Goal: Task Accomplishment & Management: Complete application form

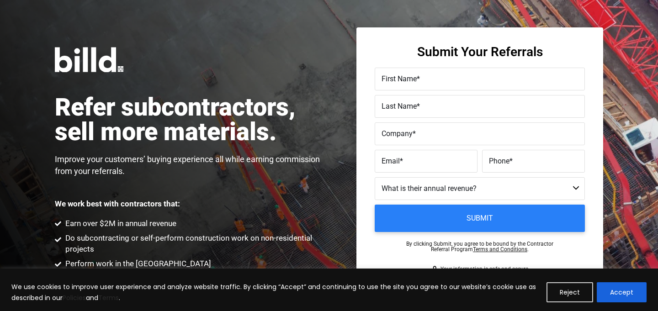
click at [447, 85] on label "First Name *" at bounding box center [479, 79] width 196 height 13
click at [447, 85] on input "First Name *" at bounding box center [479, 79] width 210 height 23
type input "s"
type input "[PERSON_NAME]"
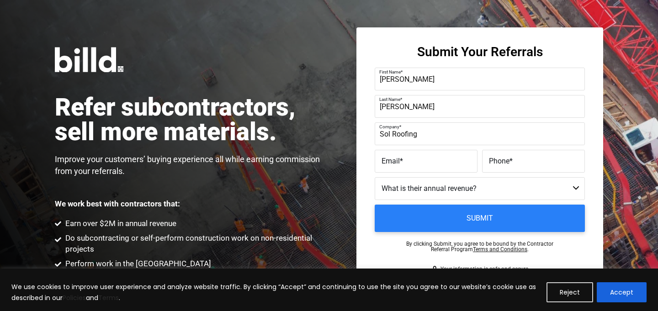
type input "Sol Roofing"
paste input "[PERSON_NAME][EMAIL_ADDRESS][DOMAIN_NAME]"
type input "[PERSON_NAME][EMAIL_ADDRESS][DOMAIN_NAME]"
click at [526, 157] on label "Phone *" at bounding box center [533, 161] width 89 height 13
click at [526, 157] on input "Phone *" at bounding box center [533, 161] width 103 height 23
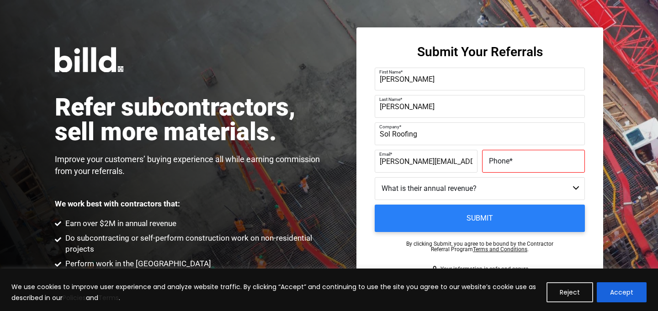
click at [502, 155] on label "Phone *" at bounding box center [533, 161] width 89 height 13
click at [502, 154] on input "Phone *" at bounding box center [533, 161] width 103 height 23
type input "[PHONE_NUMBER]"
click at [480, 189] on select "Less than $1M $1M - $2M $2M - $4M $4M - $8M $8M - $25M $25M - $40M $40M +" at bounding box center [479, 188] width 210 height 23
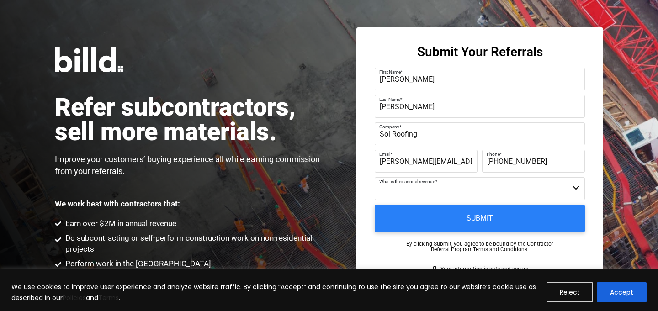
select select "$4M - $8M"
click at [374, 177] on select "Less than $1M $1M - $2M $2M - $4M $4M - $8M $8M - $25M $25M - $40M $40M +" at bounding box center [479, 188] width 210 height 23
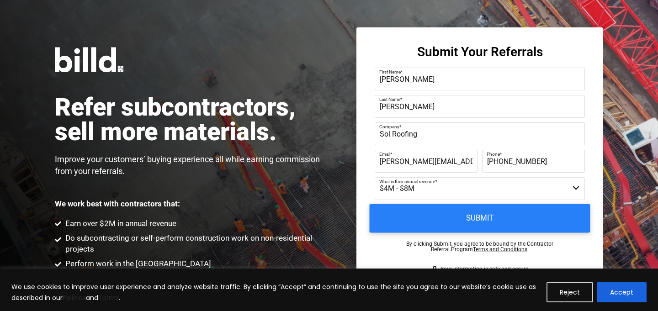
click at [486, 219] on input "Submit" at bounding box center [479, 218] width 221 height 29
